Goal: Navigation & Orientation: Find specific page/section

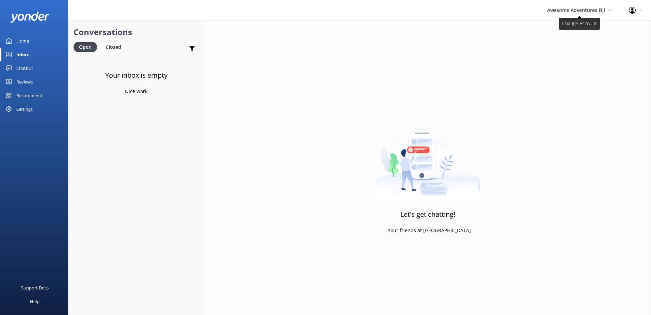
click at [604, 11] on span "Awesome Adventures Fiji" at bounding box center [576, 10] width 58 height 6
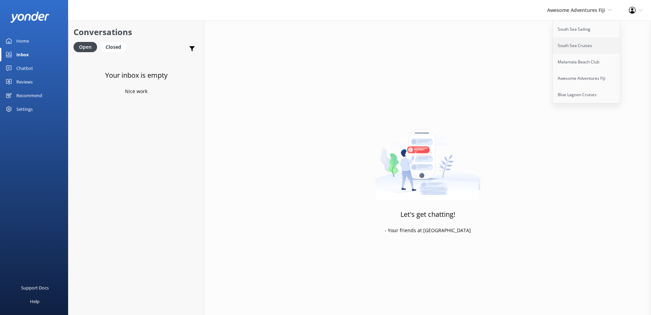
click at [589, 46] on link "South Sea Cruises" at bounding box center [587, 45] width 68 height 16
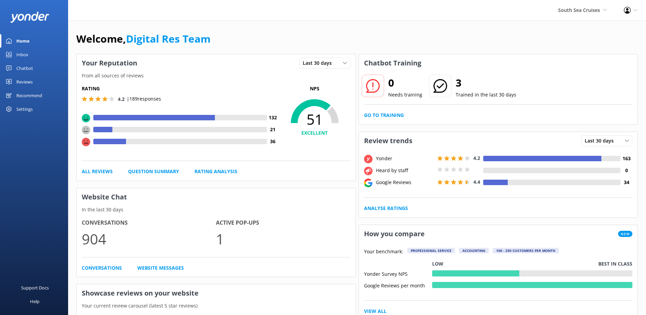
click at [27, 68] on div "Chatbot" at bounding box center [24, 68] width 17 height 14
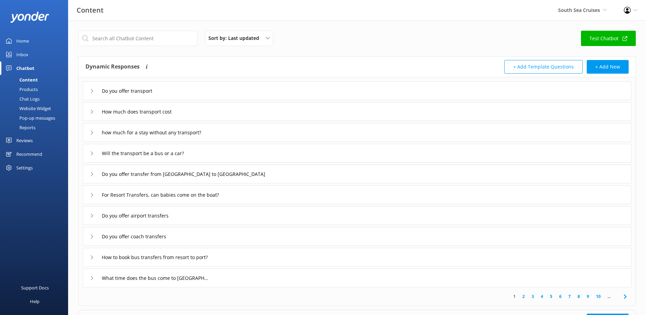
click at [36, 97] on div "Chat Logs" at bounding box center [21, 99] width 35 height 10
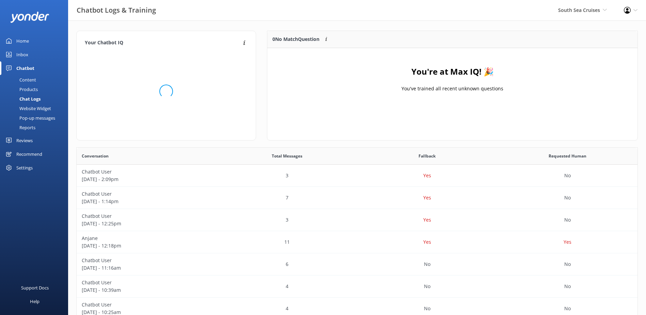
scroll to position [80, 365]
click at [31, 80] on div "Content" at bounding box center [20, 80] width 32 height 10
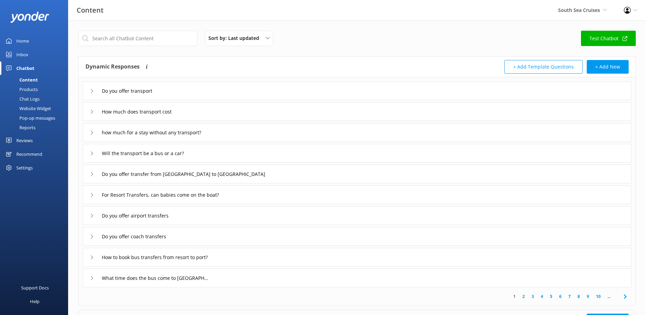
click at [603, 41] on link "Test Chatbot" at bounding box center [608, 38] width 55 height 15
drag, startPoint x: 19, startPoint y: 53, endPoint x: 67, endPoint y: 50, distance: 48.1
click at [19, 52] on div "Inbox" at bounding box center [22, 55] width 12 height 14
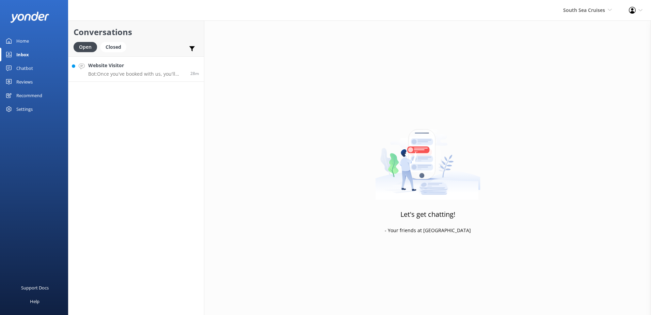
click at [158, 65] on h4 "Website Visitor" at bounding box center [136, 65] width 97 height 7
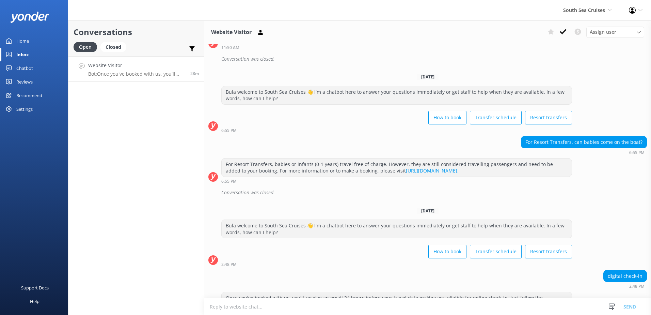
scroll to position [242, 0]
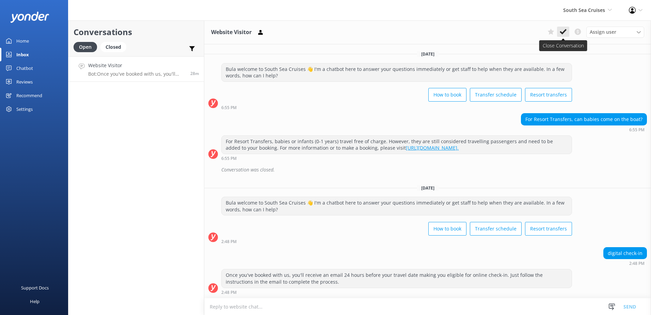
click at [558, 33] on button at bounding box center [563, 32] width 12 height 10
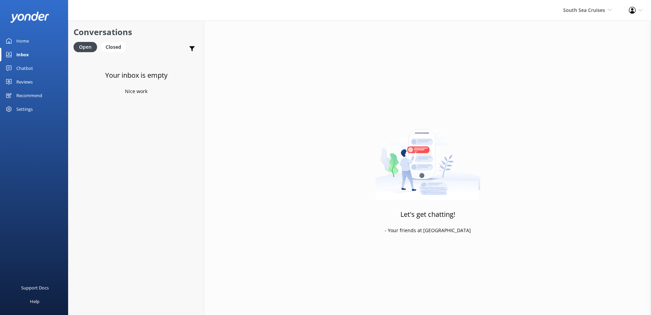
drag, startPoint x: 595, startPoint y: 13, endPoint x: 594, endPoint y: 20, distance: 6.9
click at [595, 13] on span "South Sea Cruises South Sea Sailing South Sea Cruises Malamala Beach Club Aweso…" at bounding box center [587, 9] width 49 height 7
click at [583, 47] on link "South Sea Cruises" at bounding box center [587, 45] width 68 height 16
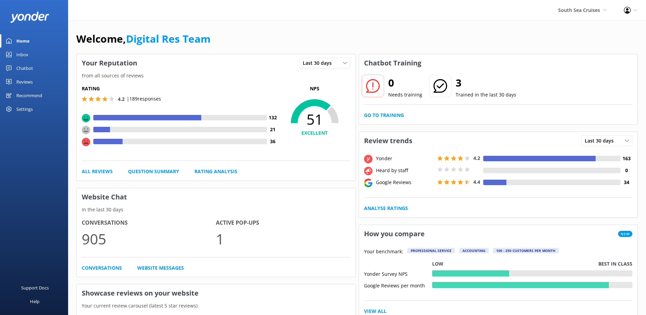
click at [21, 41] on div "Home" at bounding box center [22, 41] width 13 height 14
click at [21, 56] on div "Inbox" at bounding box center [22, 55] width 12 height 14
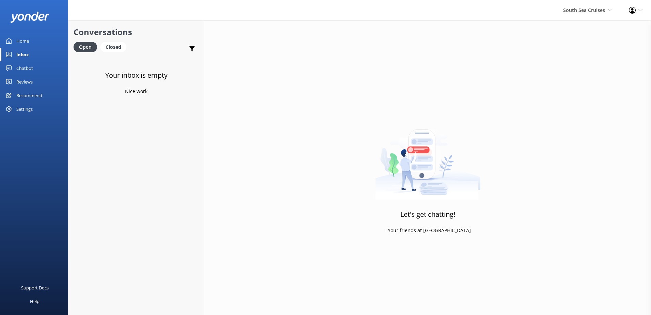
click at [27, 69] on div "Chatbot" at bounding box center [24, 68] width 17 height 14
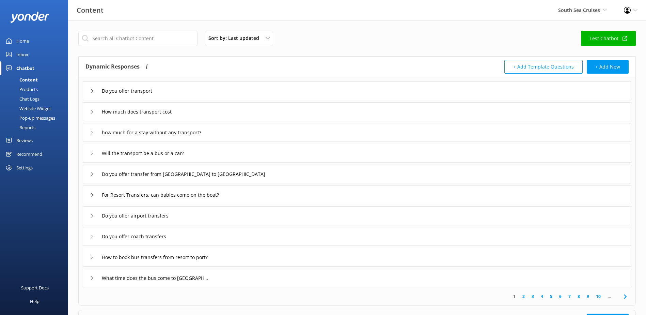
click at [33, 97] on div "Chat Logs" at bounding box center [21, 99] width 35 height 10
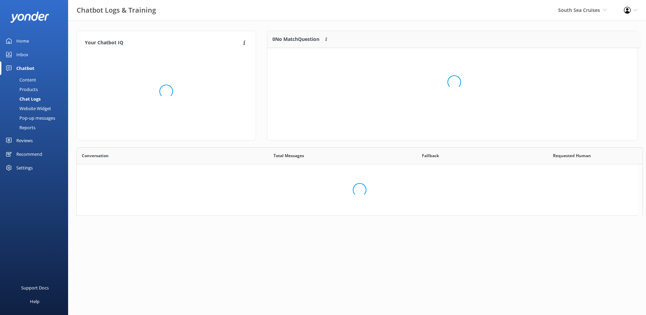
scroll to position [80, 365]
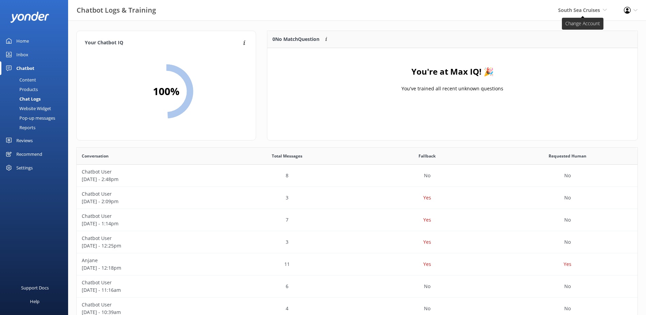
click at [580, 13] on span "South Sea Cruises" at bounding box center [579, 10] width 42 height 6
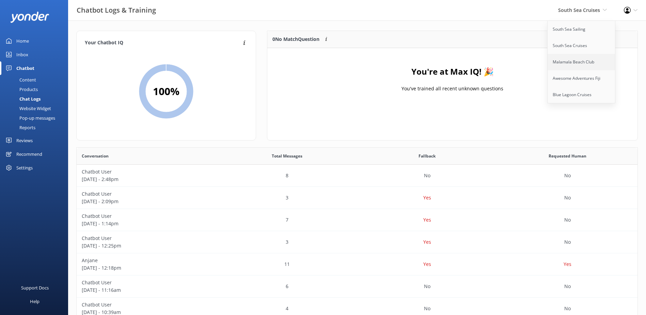
click at [575, 61] on link "Malamala Beach Club" at bounding box center [582, 62] width 68 height 16
